Goal: Task Accomplishment & Management: Use online tool/utility

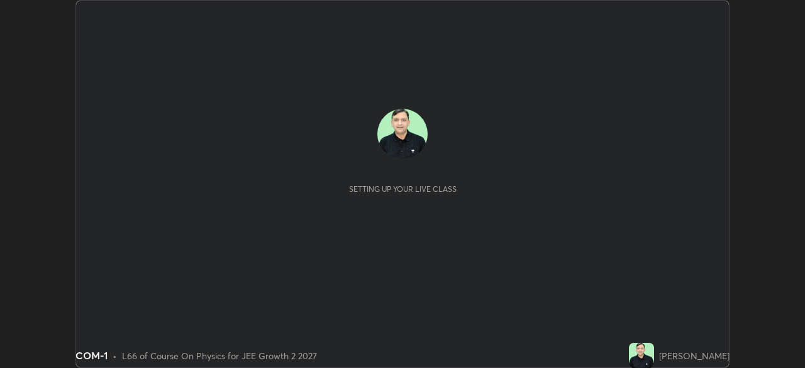
scroll to position [368, 804]
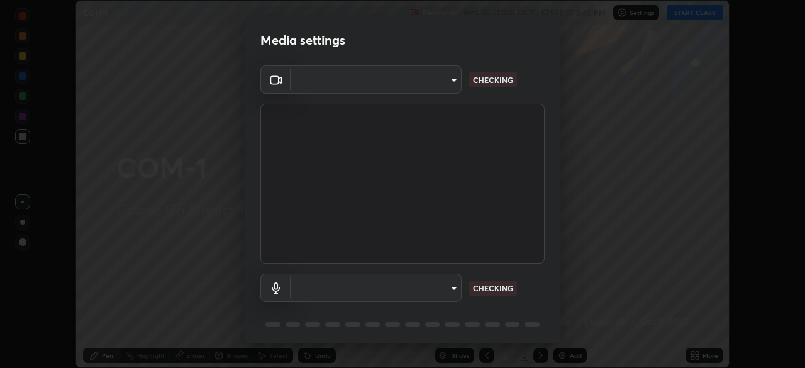
type input "d8992f85583b40a53285941c60badd2bb32bf670ecfb090268b2fea427d69f75"
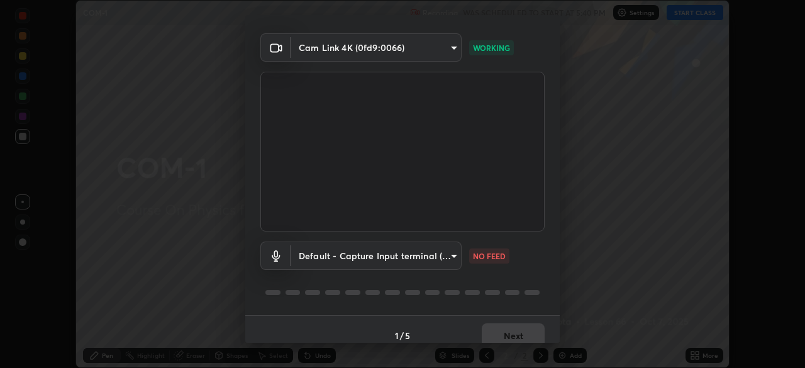
scroll to position [45, 0]
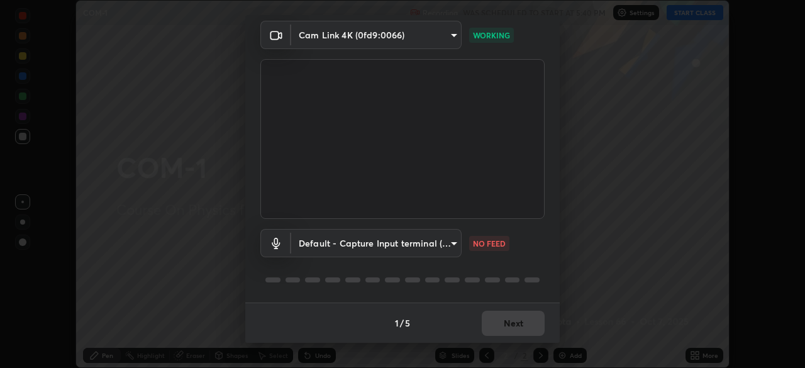
click at [387, 244] on body "Erase all COM-1 Recording WAS SCHEDULED TO START AT 5:40 PM Settings START CLAS…" at bounding box center [402, 184] width 805 height 368
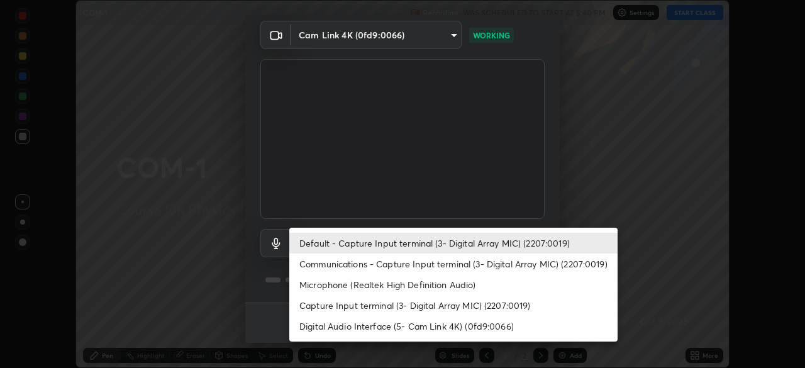
click at [330, 285] on li "Microphone (Realtek High Definition Audio)" at bounding box center [453, 284] width 328 height 21
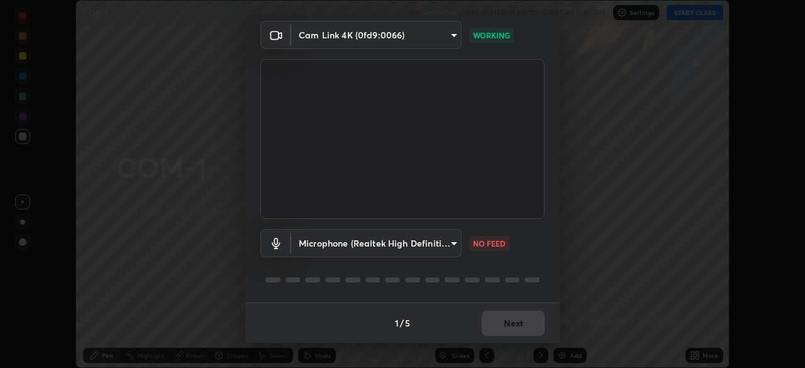
click at [374, 249] on body "Erase all COM-1 Recording WAS SCHEDULED TO START AT 5:40 PM Settings START CLAS…" at bounding box center [402, 184] width 805 height 368
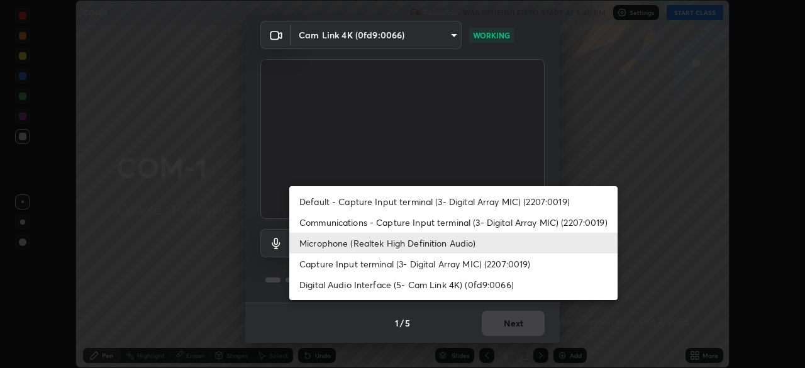
click at [341, 199] on li "Default - Capture Input terminal (3- Digital Array MIC) (2207:0019)" at bounding box center [453, 201] width 328 height 21
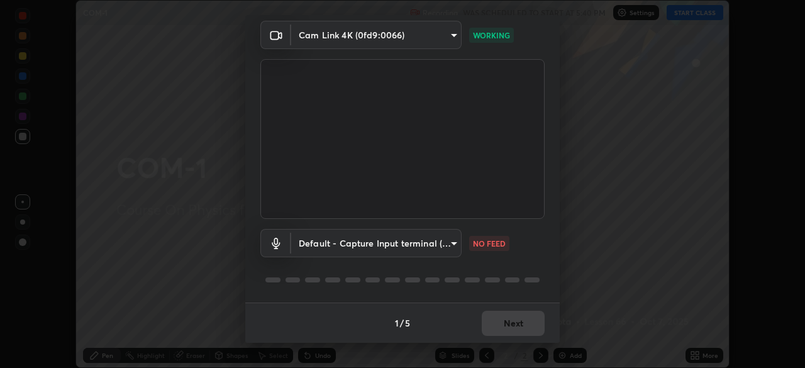
type input "default"
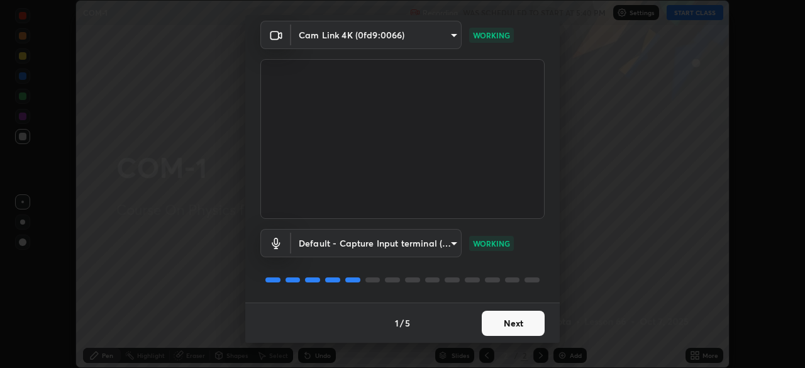
click at [495, 322] on button "Next" at bounding box center [512, 323] width 63 height 25
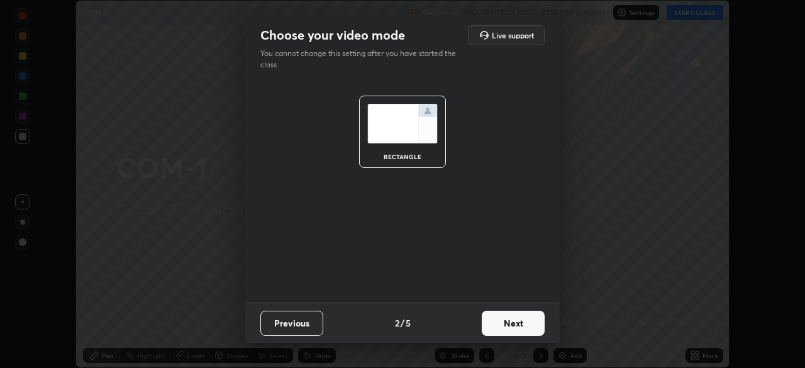
scroll to position [0, 0]
click at [503, 327] on button "Next" at bounding box center [512, 323] width 63 height 25
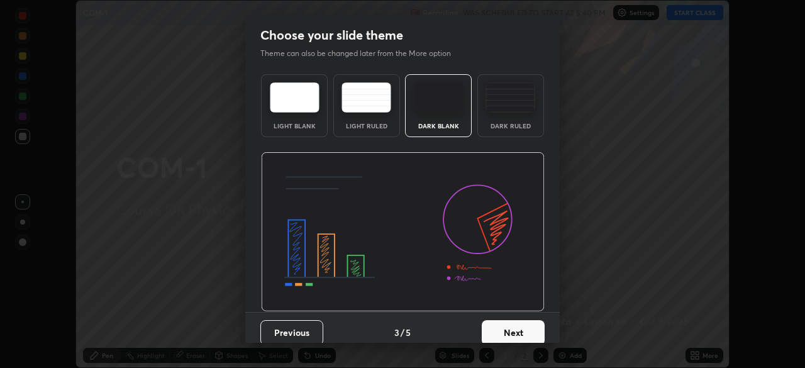
click at [514, 329] on button "Next" at bounding box center [512, 332] width 63 height 25
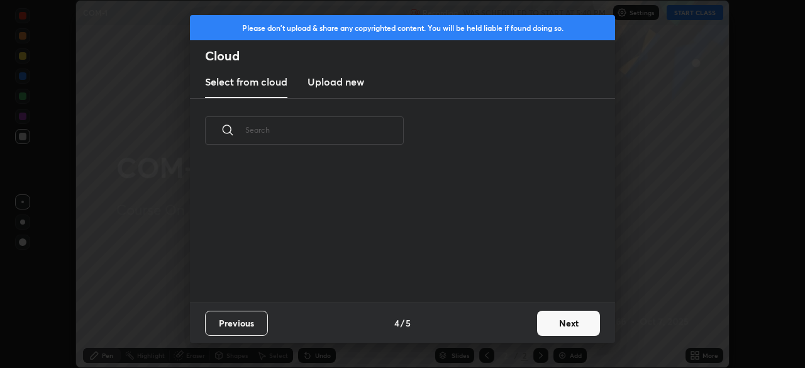
click at [547, 327] on button "Next" at bounding box center [568, 323] width 63 height 25
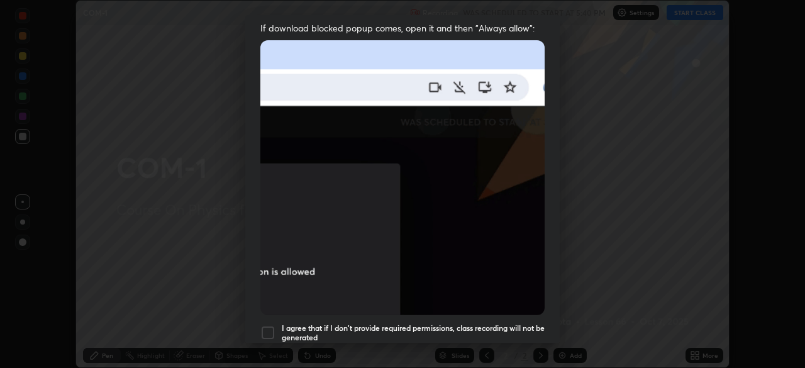
scroll to position [301, 0]
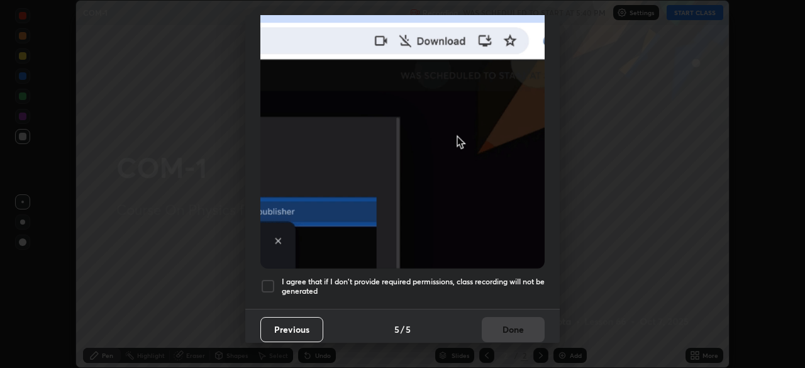
click at [269, 280] on div at bounding box center [267, 285] width 15 height 15
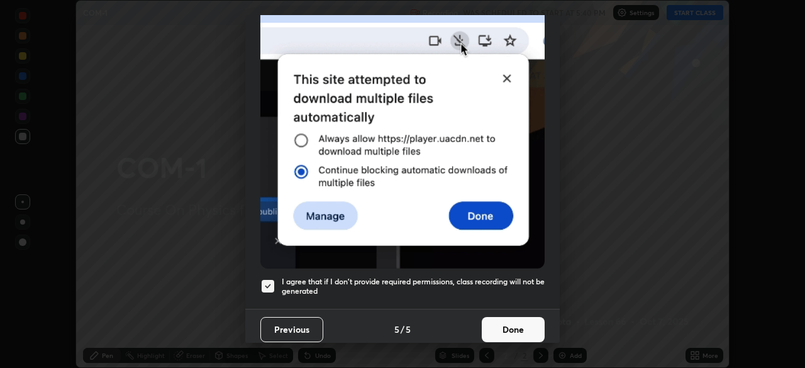
click at [495, 321] on button "Done" at bounding box center [512, 329] width 63 height 25
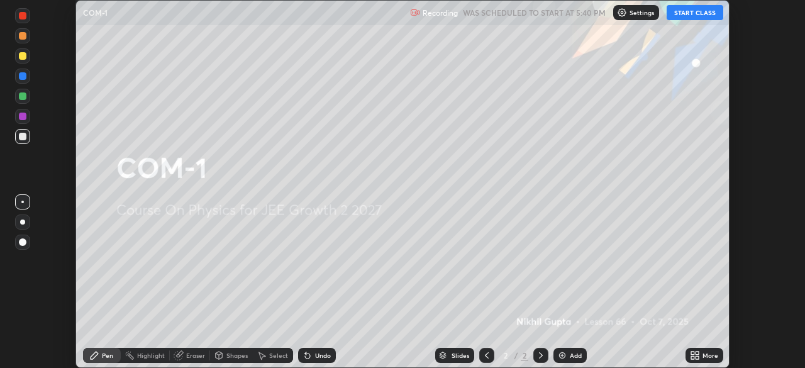
click at [683, 14] on button "START CLASS" at bounding box center [694, 12] width 57 height 15
click at [701, 355] on div "More" at bounding box center [704, 355] width 38 height 15
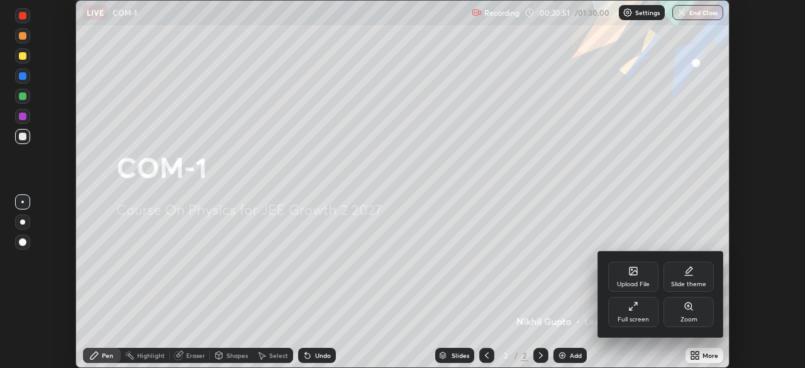
click at [631, 281] on div "Upload File" at bounding box center [633, 284] width 33 height 6
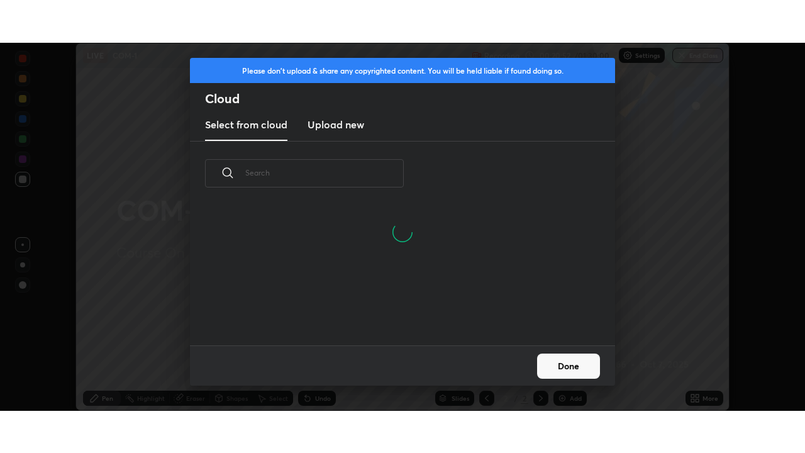
scroll to position [140, 404]
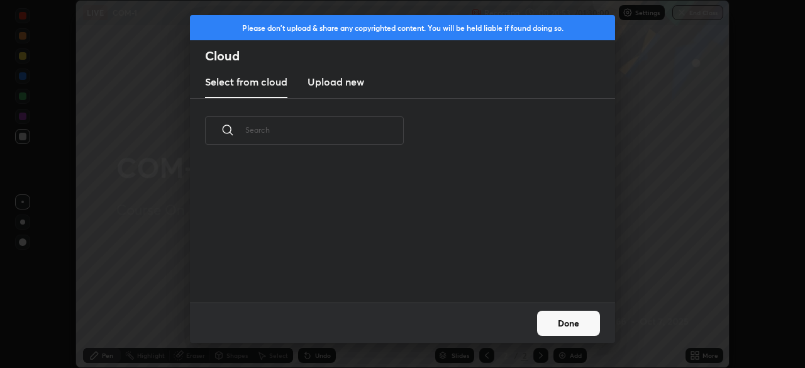
click at [648, 168] on div "Please don't upload & share any copyrighted content. You will be held liable if…" at bounding box center [402, 184] width 805 height 368
click at [159, 184] on div "Please don't upload & share any copyrighted content. You will be held liable if…" at bounding box center [402, 184] width 805 height 368
click at [568, 321] on button "Done" at bounding box center [568, 323] width 63 height 25
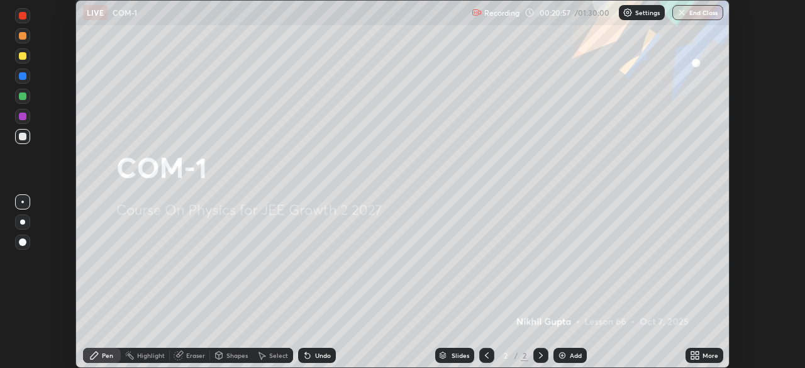
click at [692, 357] on icon at bounding box center [692, 357] width 3 height 3
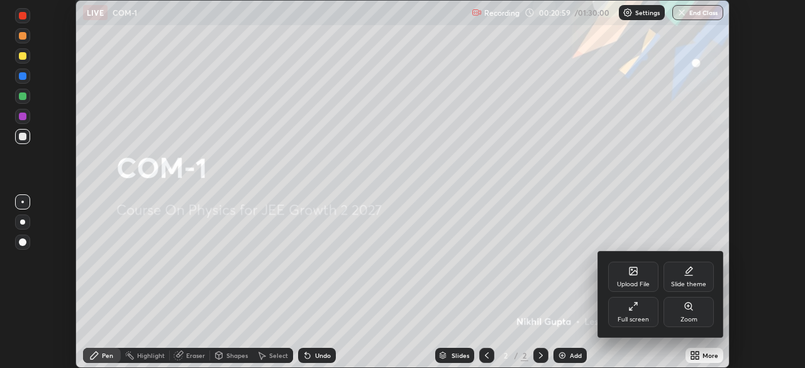
click at [635, 307] on icon at bounding box center [633, 306] width 10 height 10
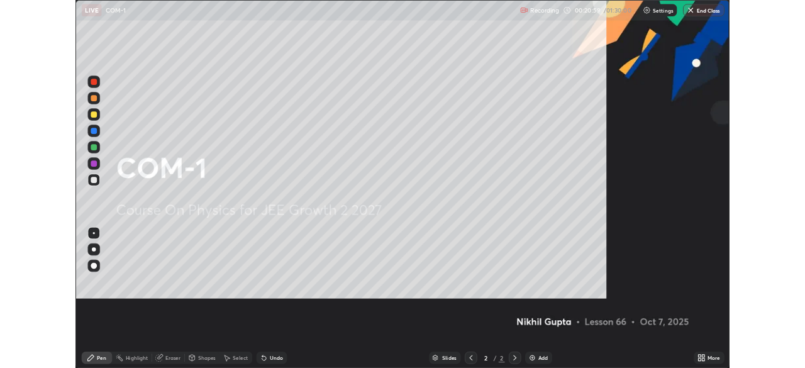
scroll to position [453, 805]
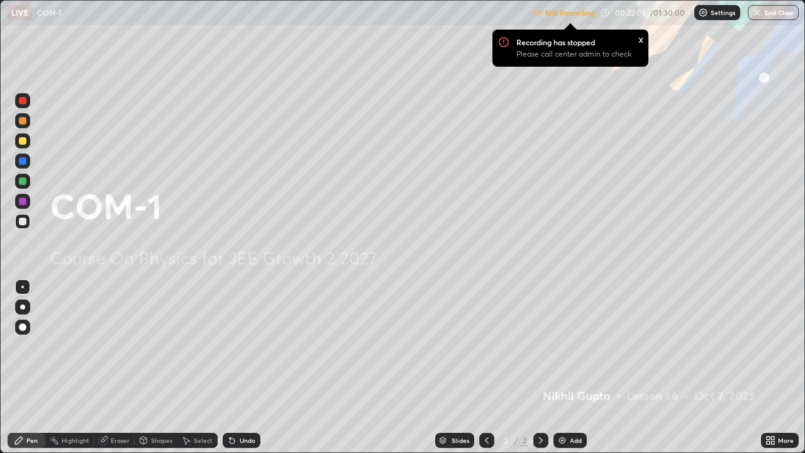
click at [638, 41] on div "x" at bounding box center [640, 38] width 5 height 13
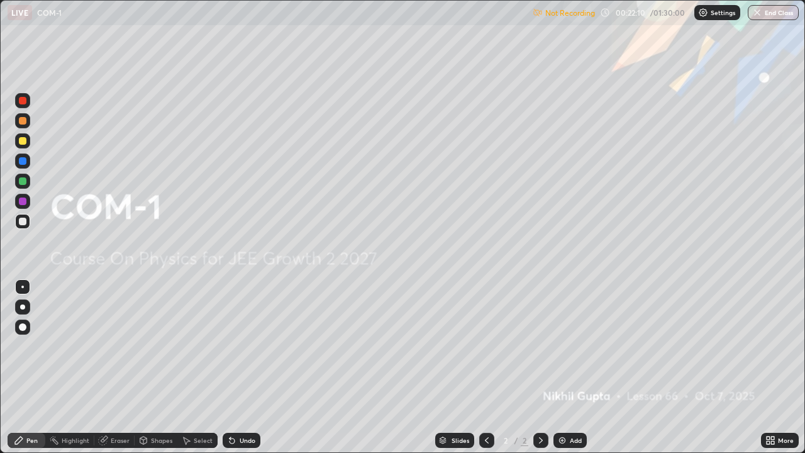
click at [773, 367] on icon at bounding box center [772, 442] width 3 height 3
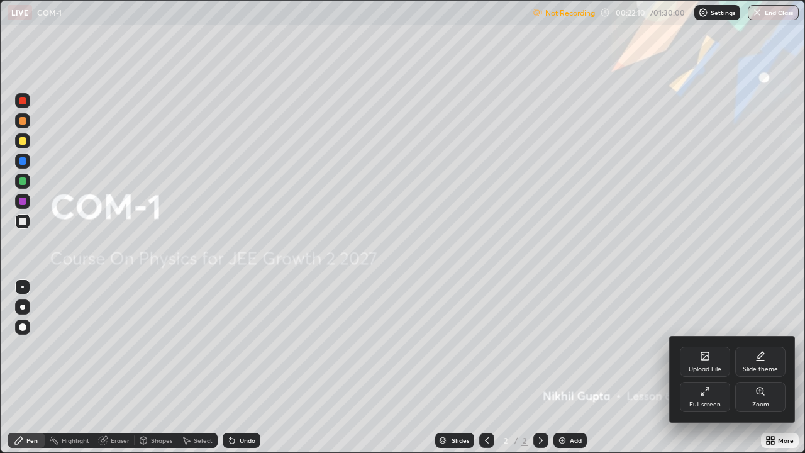
click at [694, 367] on div "Full screen" at bounding box center [704, 397] width 50 height 30
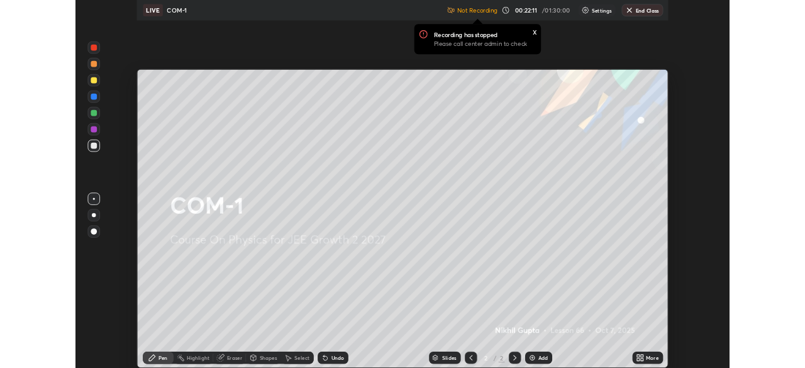
scroll to position [62488, 62051]
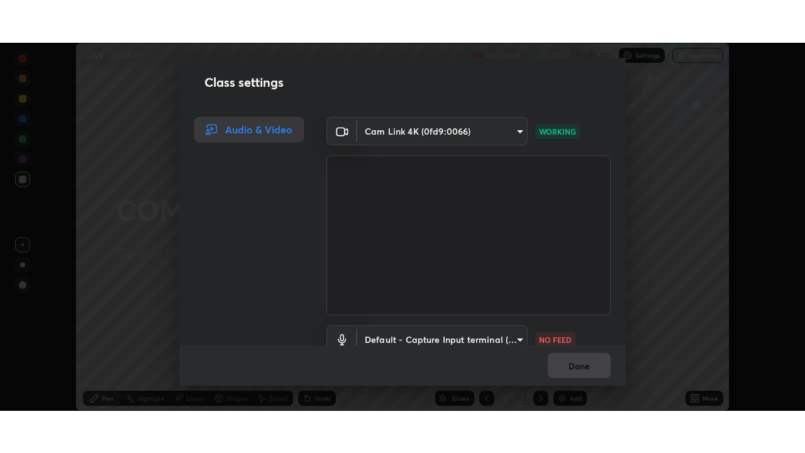
scroll to position [57, 0]
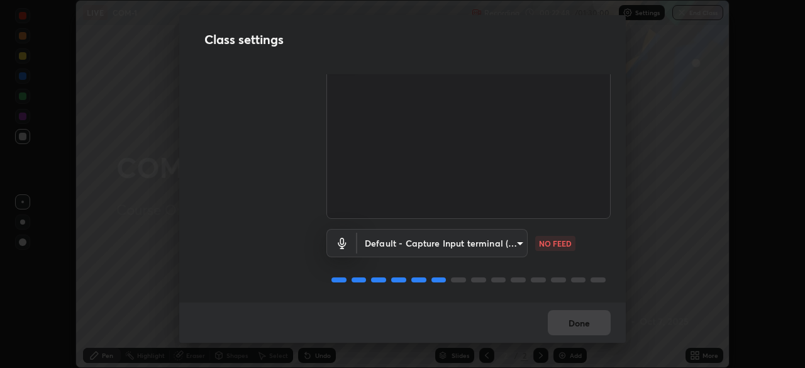
click at [462, 240] on body "Erase all LIVE COM-1 Recording 00:22:48 / 01:30:00 Settings End Class Setting u…" at bounding box center [402, 184] width 805 height 368
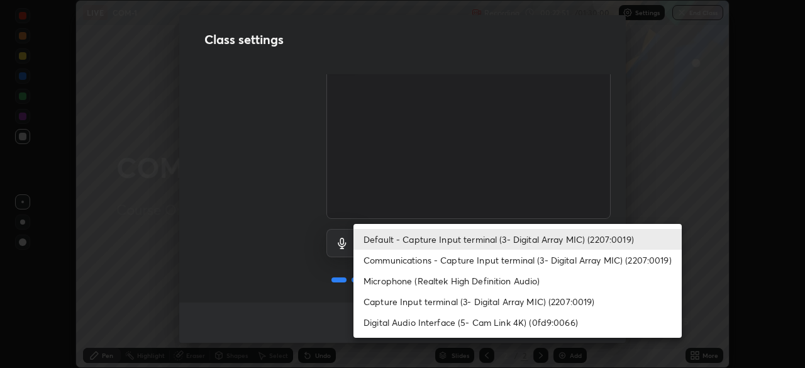
click at [431, 283] on li "Microphone (Realtek High Definition Audio)" at bounding box center [517, 280] width 328 height 21
type input "2537c5e9f6a0ed0f0551ad77b164e52c1a16fde840966550aaf923dc86c53c9c"
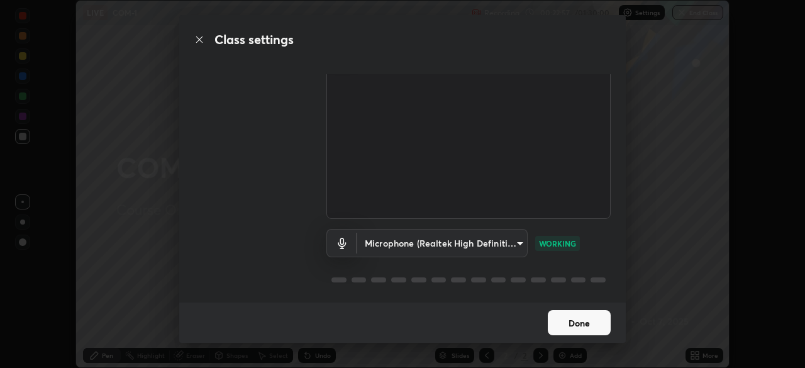
click at [405, 236] on body "Erase all LIVE COM-1 Recording 00:22:57 / 01:30:00 Settings End Class Setting u…" at bounding box center [402, 184] width 805 height 368
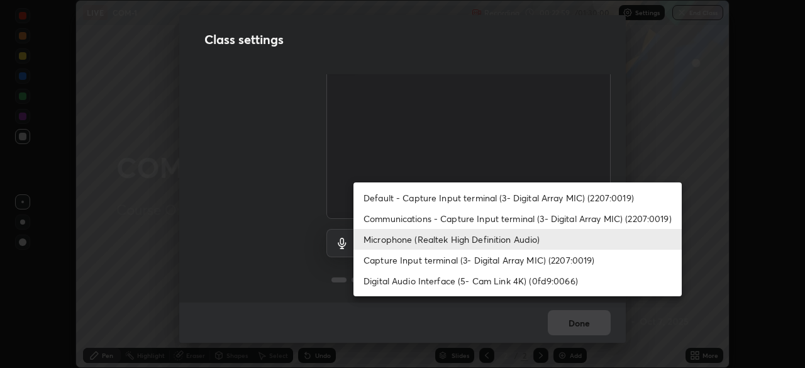
click at [568, 327] on div at bounding box center [402, 184] width 805 height 368
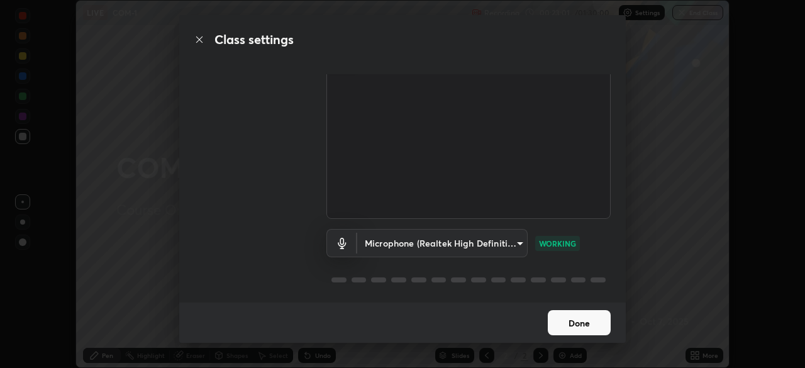
click at [566, 322] on button "Done" at bounding box center [578, 322] width 63 height 25
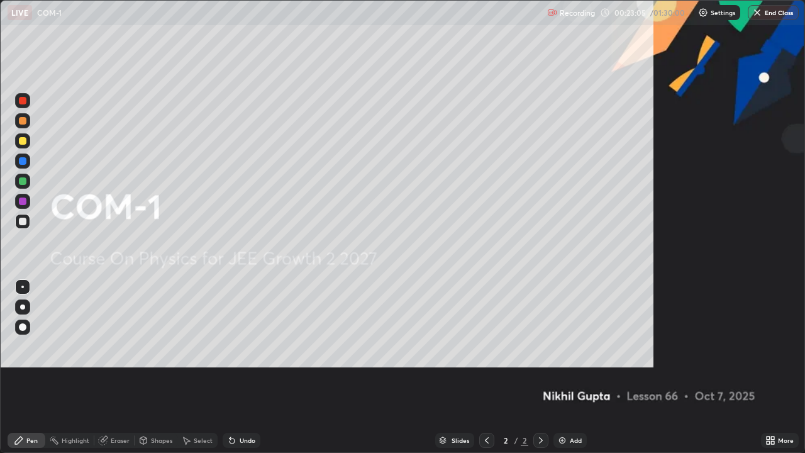
scroll to position [453, 805]
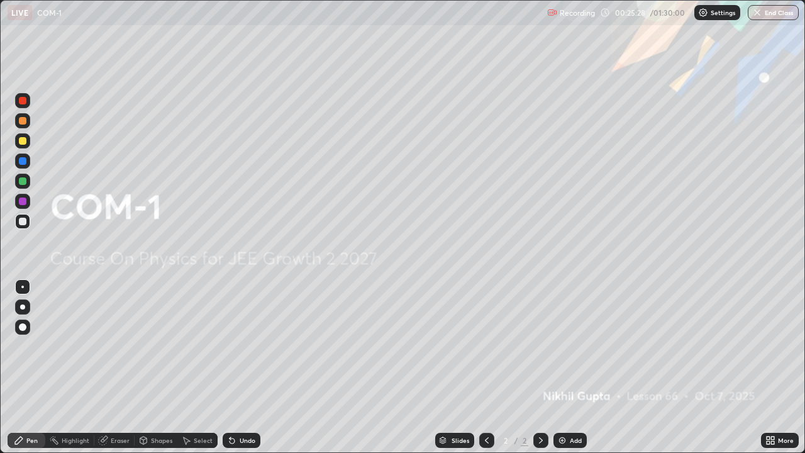
click at [575, 367] on div "Add" at bounding box center [575, 440] width 12 height 6
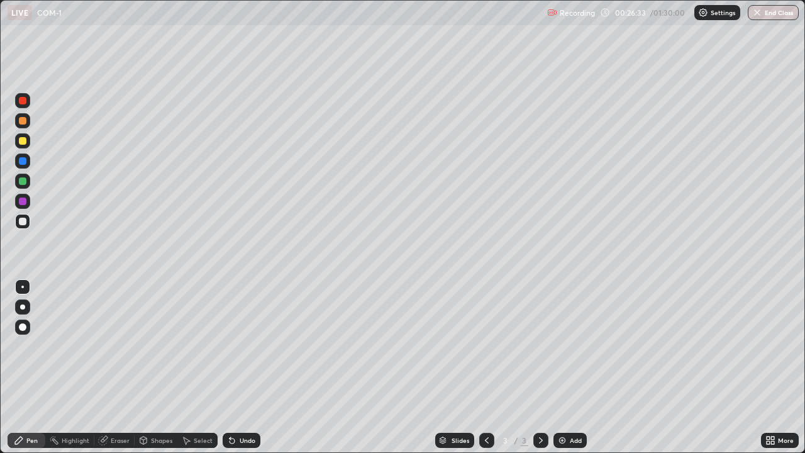
click at [21, 138] on div at bounding box center [23, 141] width 8 height 8
click at [21, 221] on div at bounding box center [23, 221] width 8 height 8
click at [573, 367] on div "Add" at bounding box center [575, 440] width 12 height 6
click at [21, 142] on div at bounding box center [23, 141] width 8 height 8
click at [21, 226] on div at bounding box center [22, 221] width 15 height 15
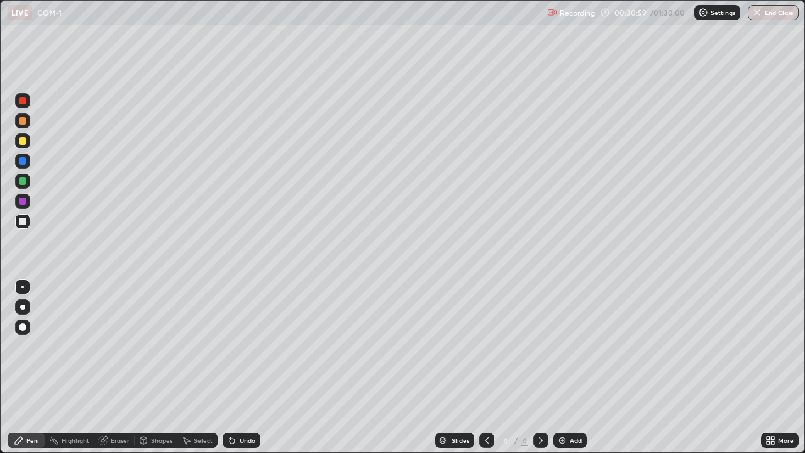
click at [116, 367] on div "Eraser" at bounding box center [120, 440] width 19 height 6
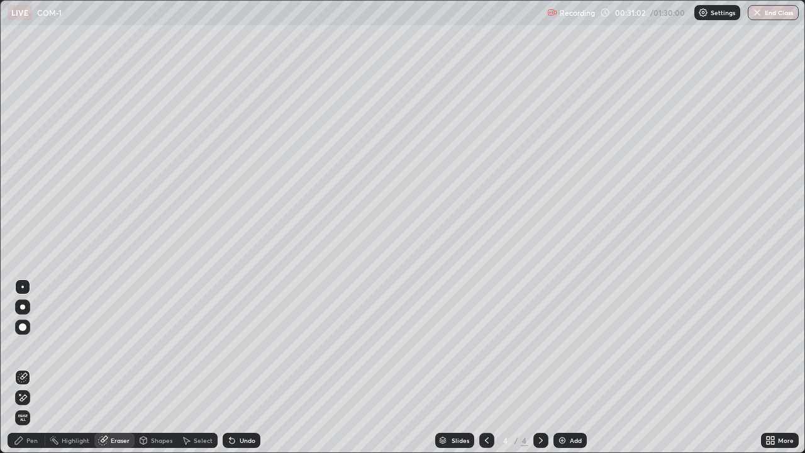
click at [28, 367] on div "Pen" at bounding box center [31, 440] width 11 height 6
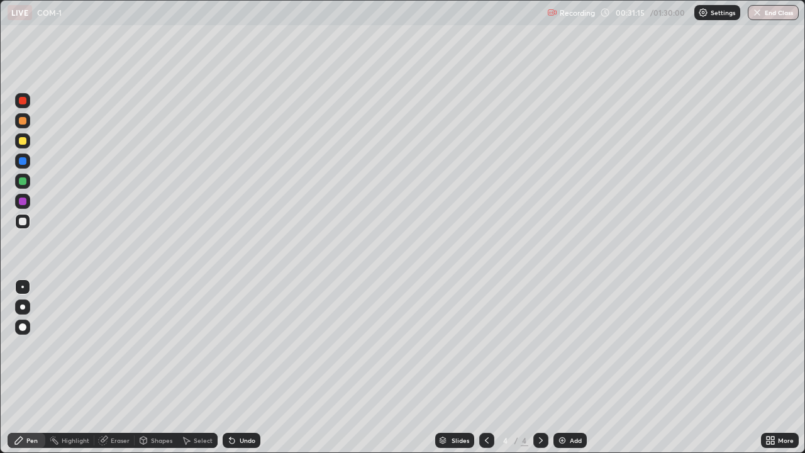
click at [20, 141] on div at bounding box center [23, 141] width 8 height 8
click at [17, 222] on div at bounding box center [22, 221] width 15 height 15
click at [575, 367] on div "Add" at bounding box center [575, 440] width 12 height 6
click at [16, 143] on div at bounding box center [22, 140] width 15 height 15
click at [20, 224] on div at bounding box center [23, 221] width 8 height 8
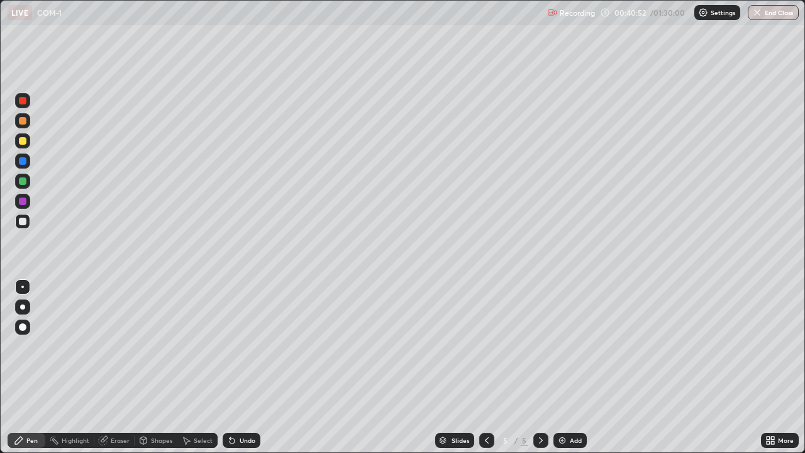
click at [571, 367] on div "Add" at bounding box center [569, 439] width 33 height 15
click at [28, 143] on div at bounding box center [22, 140] width 15 height 15
click at [21, 226] on div at bounding box center [22, 221] width 15 height 15
click at [563, 367] on img at bounding box center [562, 440] width 10 height 10
click at [575, 367] on div "Add" at bounding box center [575, 440] width 12 height 6
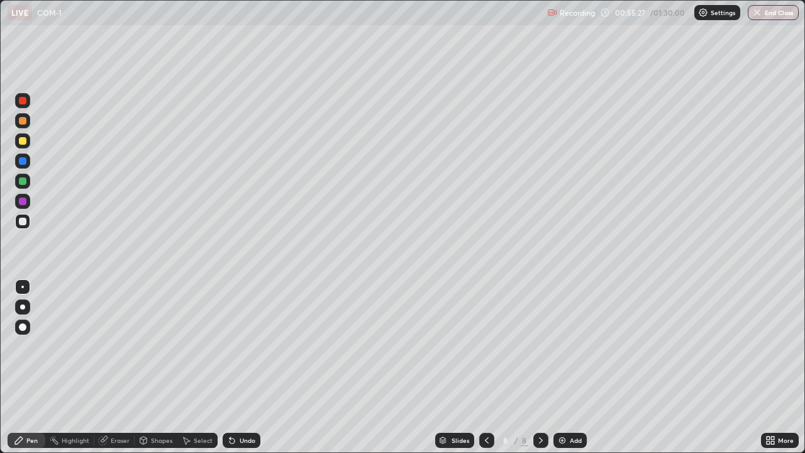
click at [22, 138] on div at bounding box center [23, 141] width 8 height 8
click at [23, 221] on div at bounding box center [23, 221] width 8 height 8
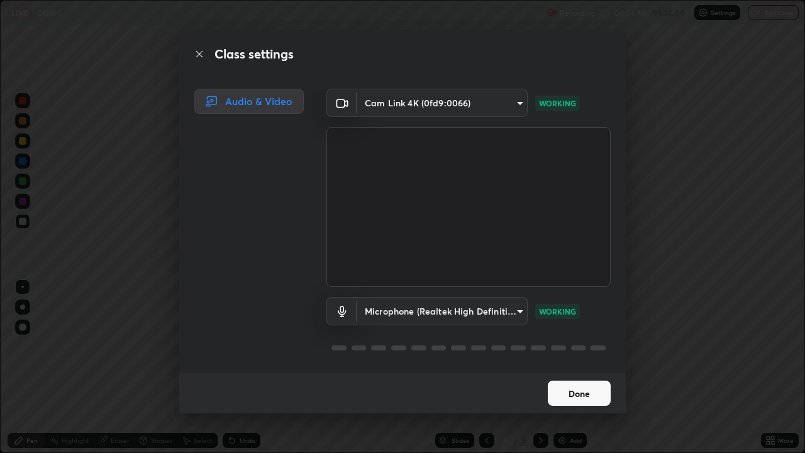
click at [578, 367] on button "Done" at bounding box center [578, 392] width 63 height 25
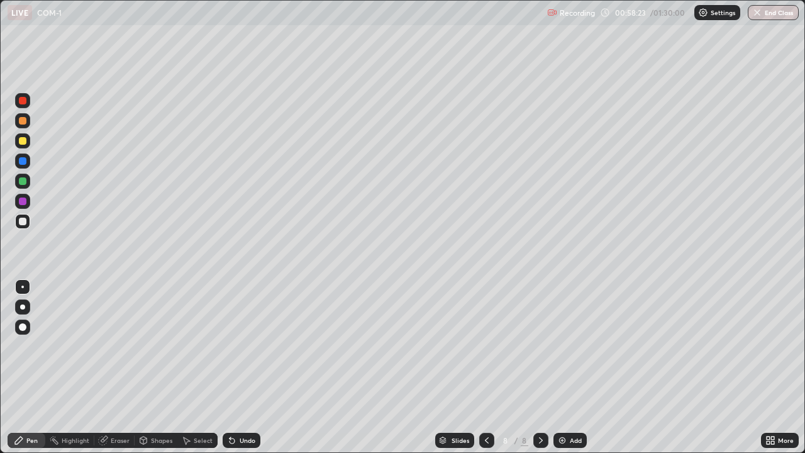
click at [575, 367] on div "Add" at bounding box center [569, 439] width 33 height 15
click at [22, 327] on div at bounding box center [23, 327] width 8 height 8
click at [22, 138] on div at bounding box center [23, 141] width 8 height 8
click at [158, 367] on div "Shapes" at bounding box center [161, 440] width 21 height 6
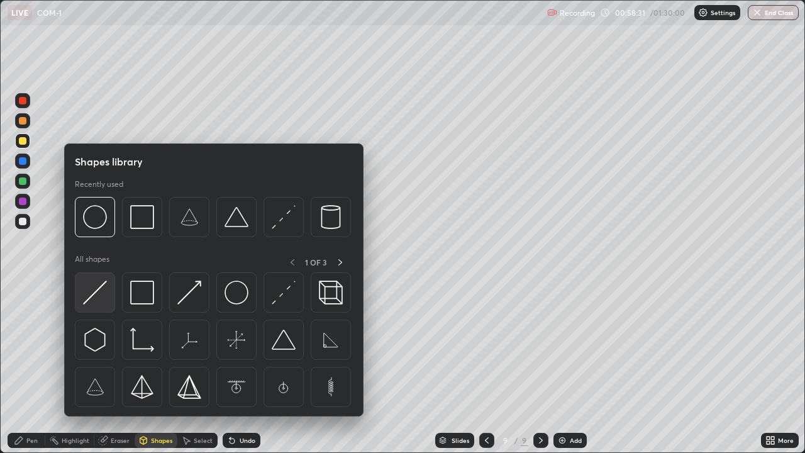
click at [93, 294] on img at bounding box center [95, 292] width 24 height 24
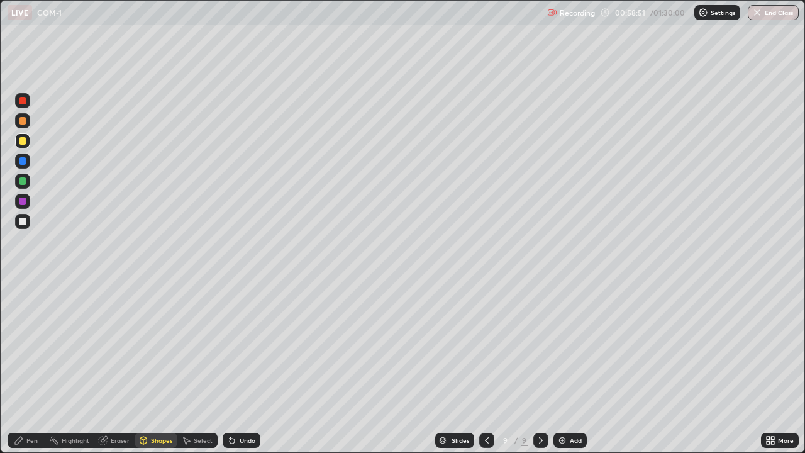
click at [25, 223] on div at bounding box center [23, 221] width 8 height 8
click at [31, 367] on div "Pen" at bounding box center [31, 440] width 11 height 6
click at [23, 287] on div at bounding box center [22, 286] width 3 height 3
click at [574, 367] on div "Add" at bounding box center [575, 440] width 12 height 6
click at [484, 367] on icon at bounding box center [486, 440] width 10 height 10
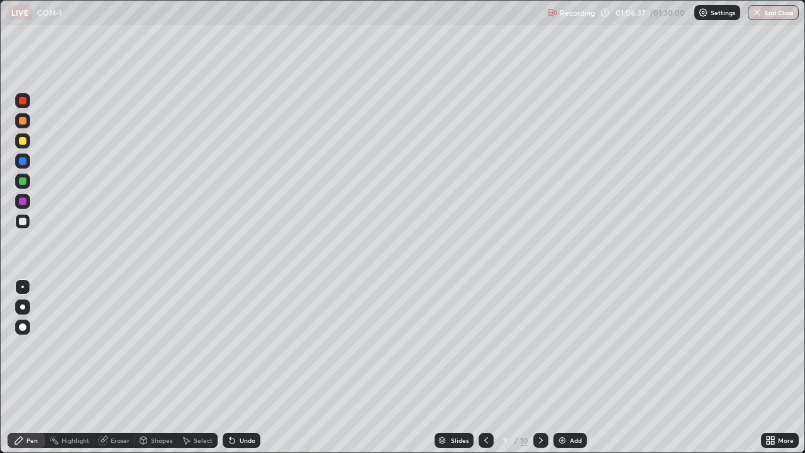
click at [537, 367] on icon at bounding box center [541, 440] width 10 height 10
click at [246, 367] on div "Undo" at bounding box center [247, 440] width 16 height 6
click at [572, 367] on div "Add" at bounding box center [569, 439] width 33 height 15
click at [28, 140] on div at bounding box center [22, 140] width 15 height 15
click at [22, 223] on div at bounding box center [23, 221] width 8 height 8
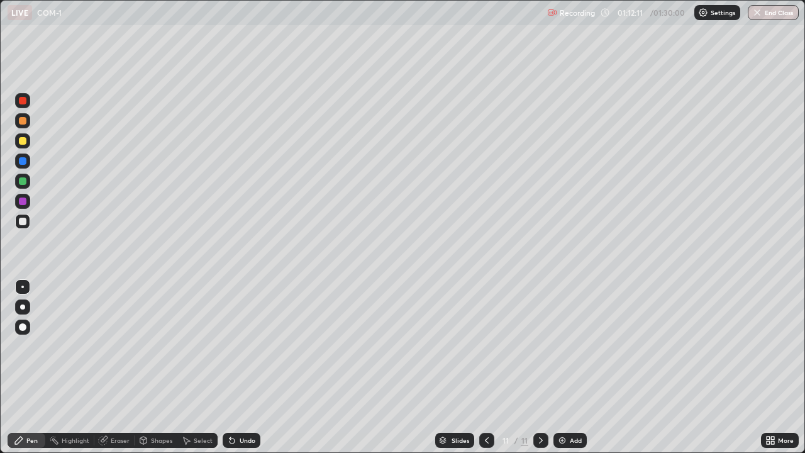
click at [23, 141] on div at bounding box center [23, 141] width 8 height 8
click at [485, 367] on icon at bounding box center [486, 440] width 10 height 10
click at [483, 367] on icon at bounding box center [486, 440] width 10 height 10
click at [537, 367] on div at bounding box center [540, 439] width 15 height 15
click at [539, 367] on icon at bounding box center [541, 440] width 4 height 6
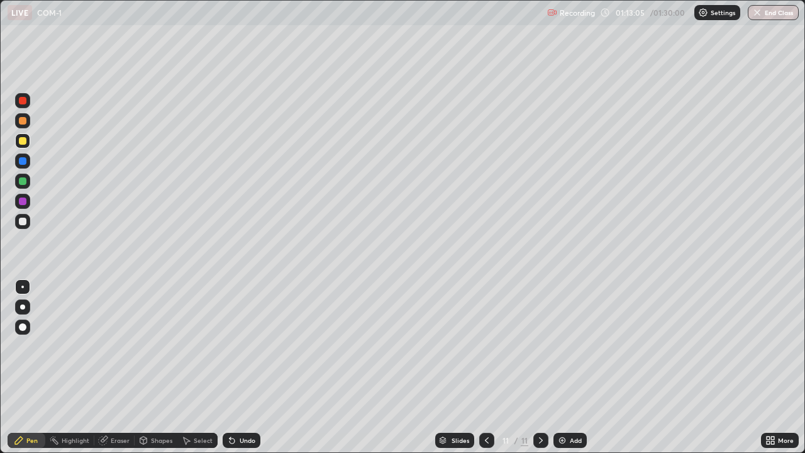
click at [27, 224] on div at bounding box center [22, 221] width 15 height 15
click at [574, 367] on div "Add" at bounding box center [575, 440] width 12 height 6
click at [22, 146] on div at bounding box center [22, 140] width 15 height 15
click at [24, 223] on div at bounding box center [23, 221] width 8 height 8
click at [484, 367] on icon at bounding box center [486, 440] width 10 height 10
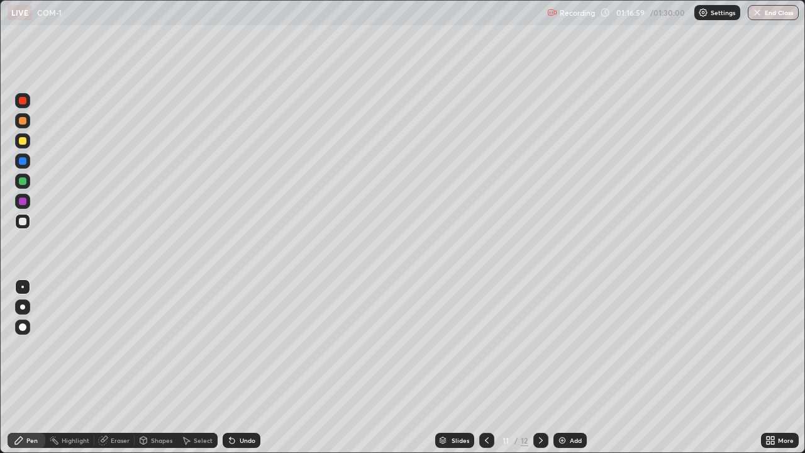
click at [536, 367] on icon at bounding box center [541, 440] width 10 height 10
click at [776, 14] on button "End Class" at bounding box center [772, 12] width 51 height 15
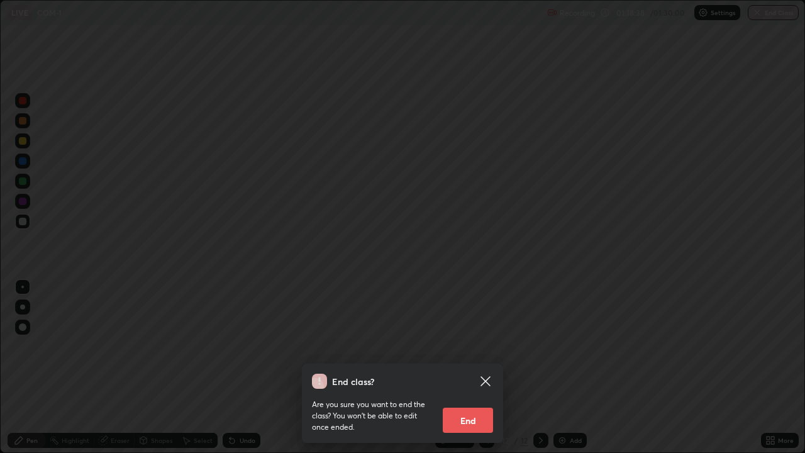
click at [468, 367] on button "End" at bounding box center [468, 419] width 50 height 25
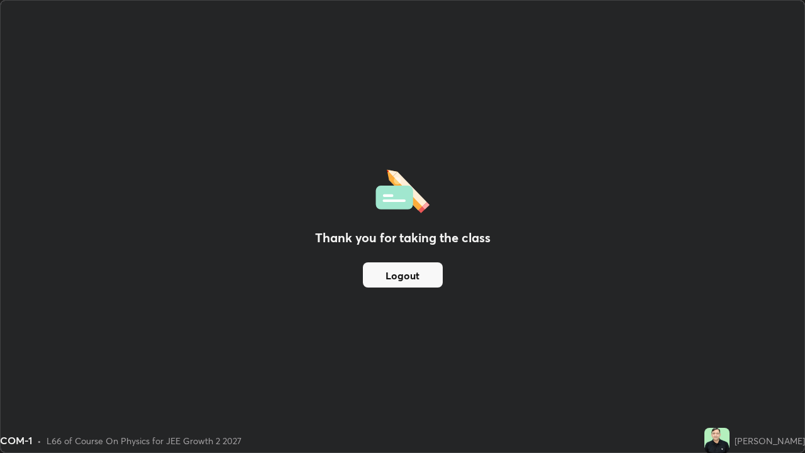
click at [427, 275] on button "Logout" at bounding box center [403, 274] width 80 height 25
